Goal: Check status: Check status

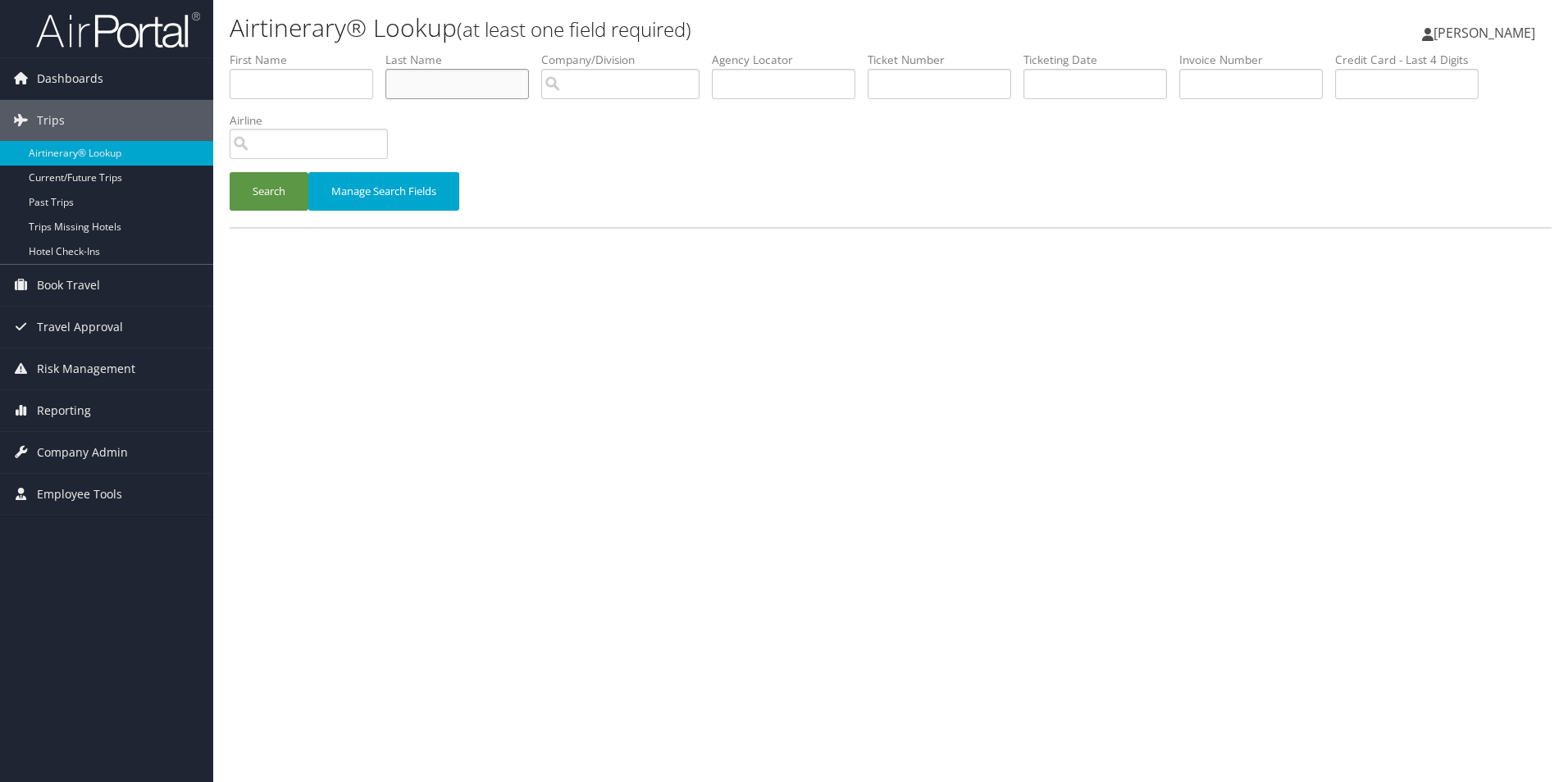
click at [439, 91] on input "text" at bounding box center [458, 84] width 144 height 30
type input "balcom"
click at [341, 89] on input "text" at bounding box center [302, 84] width 144 height 30
type input "anthony"
click at [230, 172] on button "Search" at bounding box center [269, 191] width 79 height 38
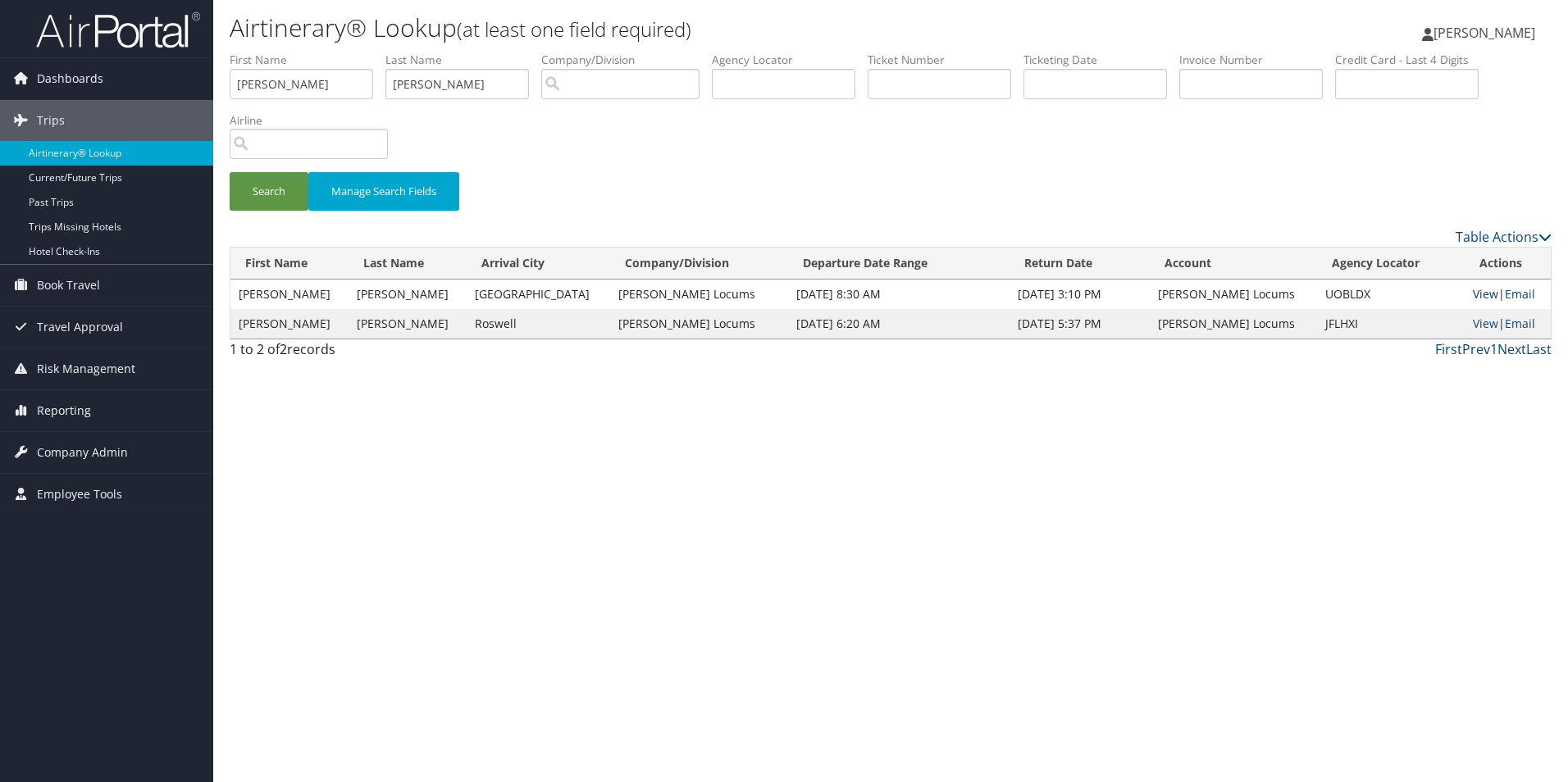
click at [1473, 296] on link "View" at bounding box center [1486, 294] width 26 height 16
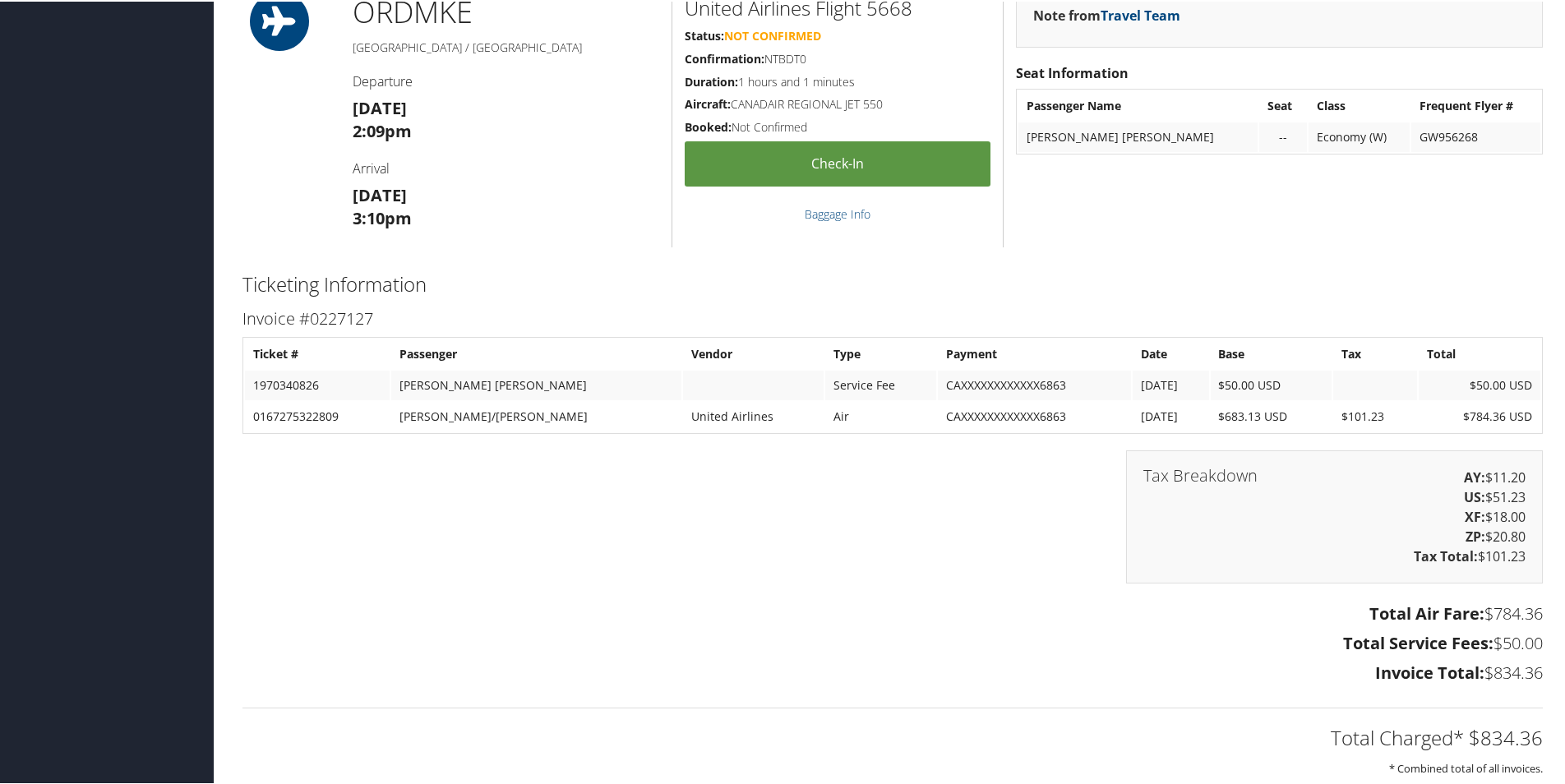
scroll to position [2378, 0]
